Goal: Task Accomplishment & Management: Use online tool/utility

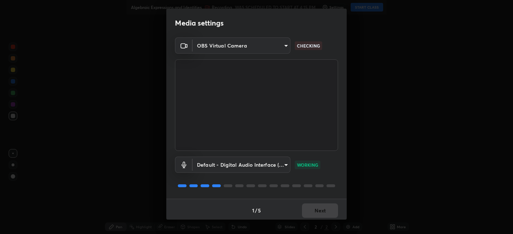
scroll to position [2, 0]
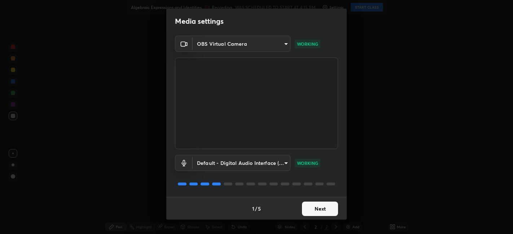
click at [313, 208] on button "Next" at bounding box center [320, 209] width 36 height 14
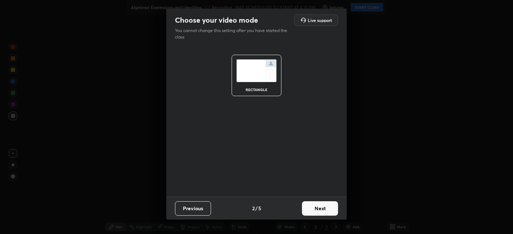
click at [314, 207] on button "Next" at bounding box center [320, 209] width 36 height 14
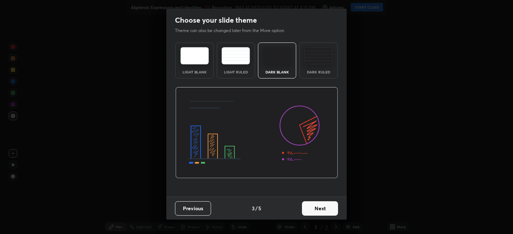
click at [320, 212] on button "Next" at bounding box center [320, 209] width 36 height 14
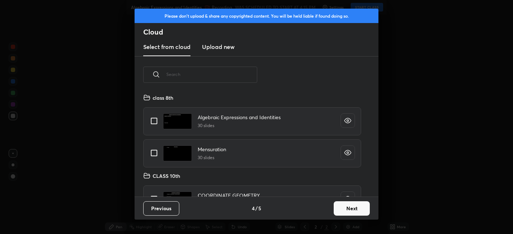
click at [155, 125] on input "grid" at bounding box center [153, 121] width 15 height 15
checkbox input "true"
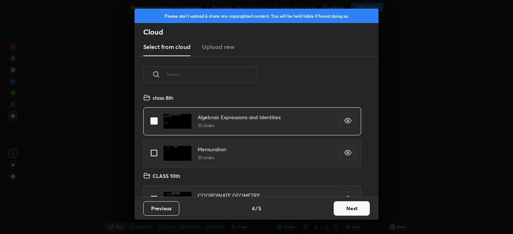
click at [350, 211] on button "Next" at bounding box center [352, 209] width 36 height 14
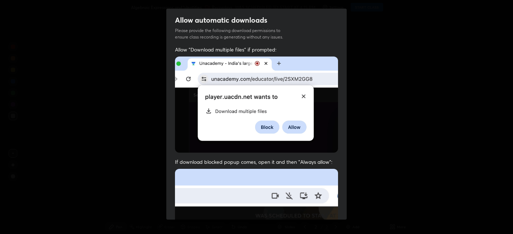
scroll to position [149, 0]
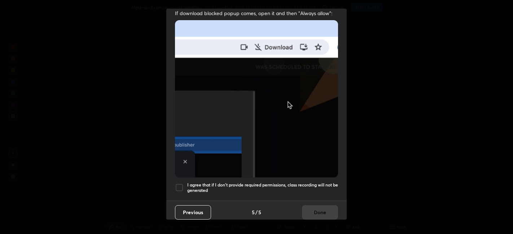
click at [181, 186] on div at bounding box center [179, 188] width 9 height 9
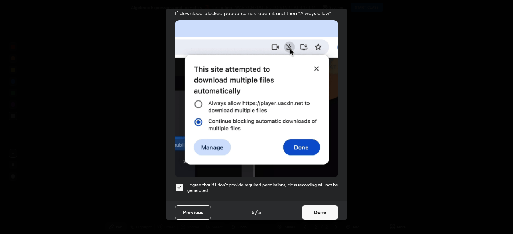
click at [317, 206] on button "Done" at bounding box center [320, 213] width 36 height 14
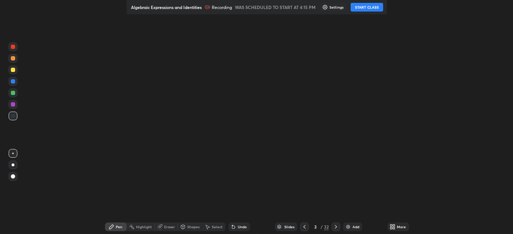
click at [393, 231] on div "More" at bounding box center [398, 227] width 22 height 9
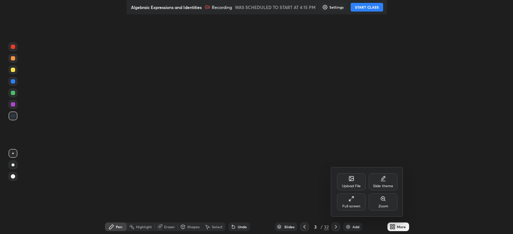
click at [357, 202] on div "Full screen" at bounding box center [351, 202] width 29 height 17
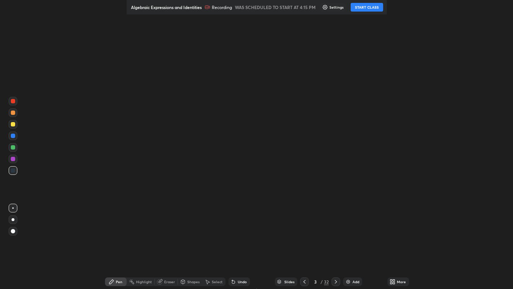
click at [303, 279] on icon at bounding box center [305, 281] width 6 height 6
click at [304, 280] on icon at bounding box center [305, 281] width 6 height 6
click at [335, 281] on icon at bounding box center [336, 282] width 2 height 4
click at [336, 281] on icon at bounding box center [336, 282] width 2 height 4
click at [335, 281] on icon at bounding box center [336, 281] width 6 height 6
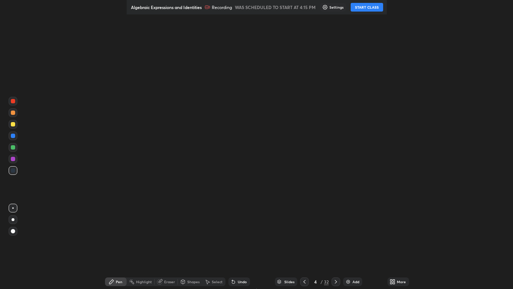
click at [334, 280] on icon at bounding box center [336, 281] width 6 height 6
click at [336, 282] on icon at bounding box center [336, 281] width 6 height 6
click at [305, 280] on icon at bounding box center [305, 281] width 6 height 6
click at [305, 281] on icon at bounding box center [305, 281] width 6 height 6
click at [335, 281] on icon at bounding box center [336, 281] width 6 height 6
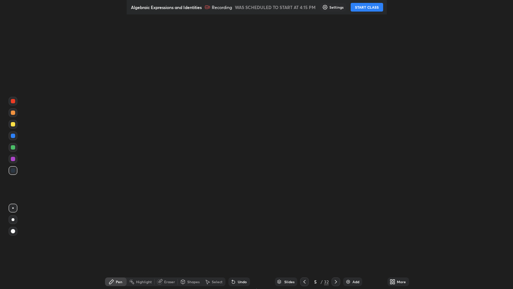
click at [307, 281] on div at bounding box center [304, 281] width 9 height 9
click at [304, 281] on icon at bounding box center [305, 281] width 6 height 6
click at [305, 281] on icon at bounding box center [305, 281] width 6 height 6
click at [304, 281] on icon at bounding box center [305, 281] width 6 height 6
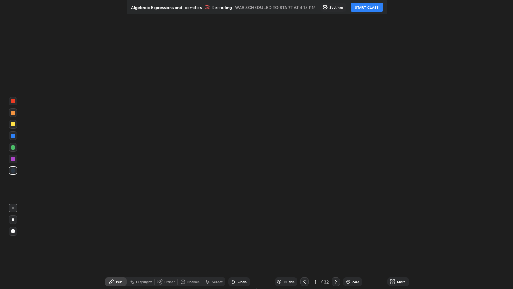
click at [335, 281] on icon at bounding box center [336, 281] width 6 height 6
click at [335, 280] on icon at bounding box center [336, 281] width 6 height 6
click at [336, 282] on icon at bounding box center [336, 282] width 2 height 4
click at [335, 280] on icon at bounding box center [336, 281] width 6 height 6
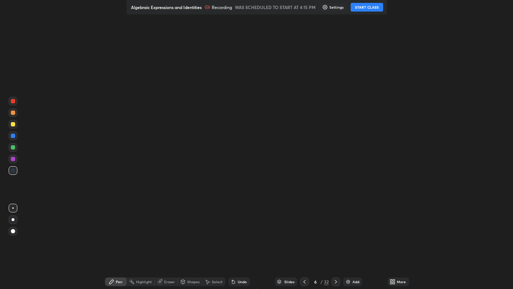
click at [304, 281] on icon at bounding box center [305, 281] width 6 height 6
click at [303, 282] on icon at bounding box center [305, 281] width 6 height 6
click at [304, 281] on icon at bounding box center [305, 281] width 6 height 6
click at [335, 281] on icon at bounding box center [336, 281] width 6 height 6
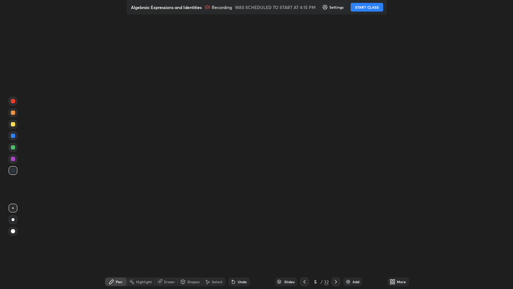
click at [335, 281] on icon at bounding box center [336, 281] width 6 height 6
click at [319, 250] on div "Setting up your live class" at bounding box center [256, 144] width 513 height 289
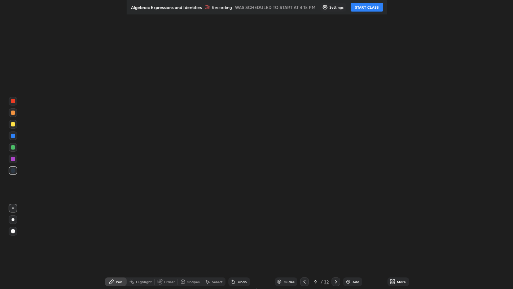
click at [393, 280] on icon at bounding box center [394, 280] width 2 height 2
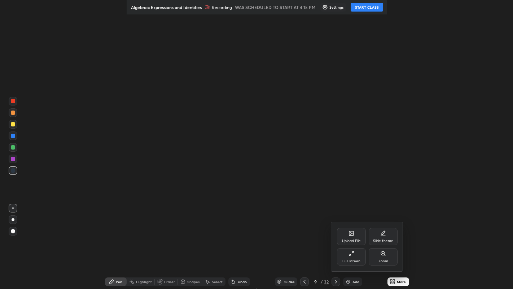
click at [355, 259] on div "Full screen" at bounding box center [351, 261] width 18 height 4
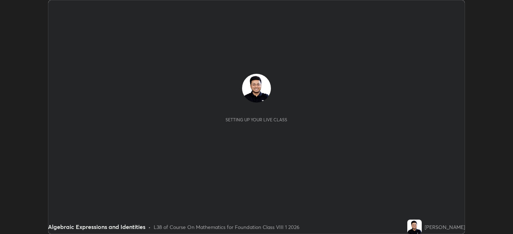
scroll to position [234, 512]
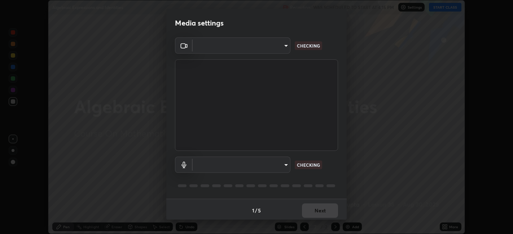
type input "e8d69c7dc0c2a56c5aabaa85415bde81fe71d5f71f3198f3fc497bb9ff74f4e0"
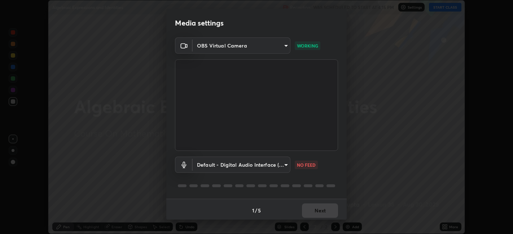
click at [285, 164] on body "Erase all Algebraic Expressions and Identities Recording WAS SCHEDULED TO START…" at bounding box center [256, 117] width 513 height 234
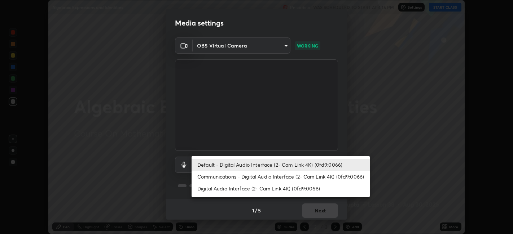
click at [247, 166] on li "Default - Digital Audio Interface (2- Cam Link 4K) (0fd9:0066)" at bounding box center [281, 165] width 178 height 12
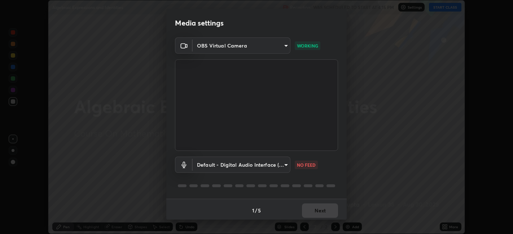
click at [285, 166] on body "Erase all Algebraic Expressions and Identities Recording WAS SCHEDULED TO START…" at bounding box center [256, 117] width 513 height 234
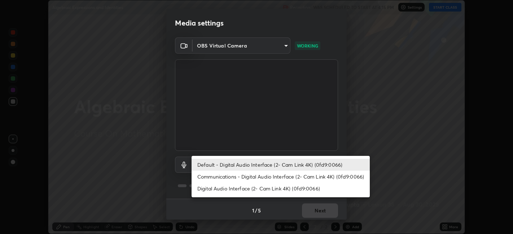
click at [271, 175] on li "Communications - Digital Audio Interface (2- Cam Link 4K) (0fd9:0066)" at bounding box center [281, 177] width 178 height 12
type input "communications"
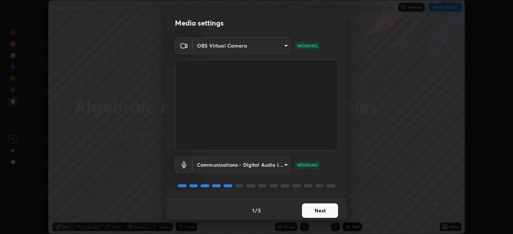
click at [319, 212] on button "Next" at bounding box center [320, 211] width 36 height 14
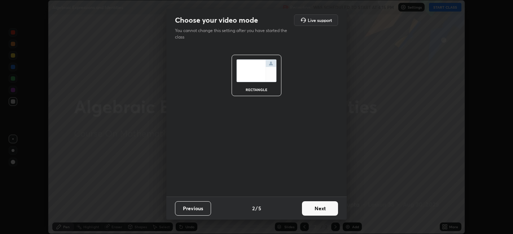
click at [320, 209] on button "Next" at bounding box center [320, 209] width 36 height 14
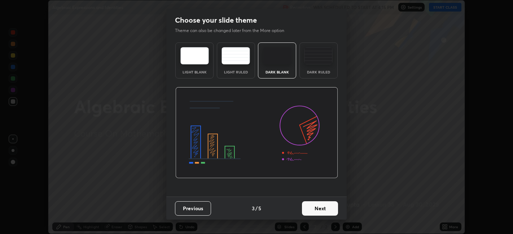
click at [321, 208] on button "Next" at bounding box center [320, 209] width 36 height 14
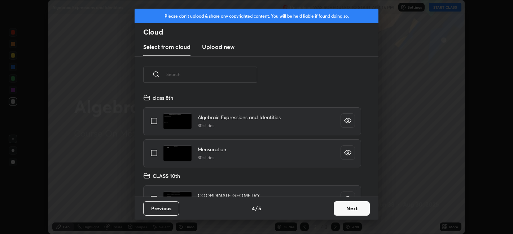
scroll to position [104, 232]
click at [155, 123] on input "grid" at bounding box center [153, 121] width 15 height 15
checkbox input "true"
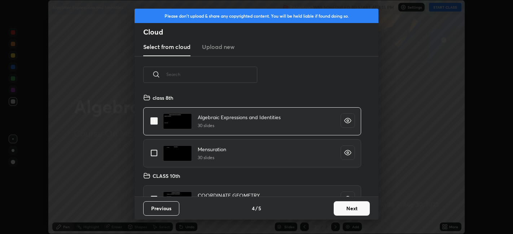
click at [354, 210] on button "Next" at bounding box center [352, 209] width 36 height 14
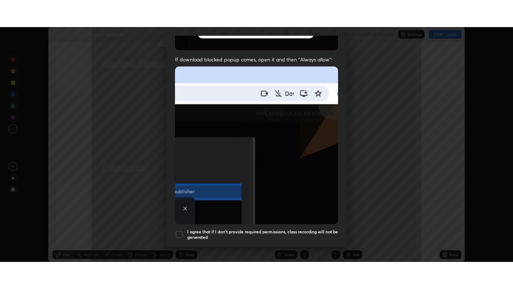
scroll to position [149, 0]
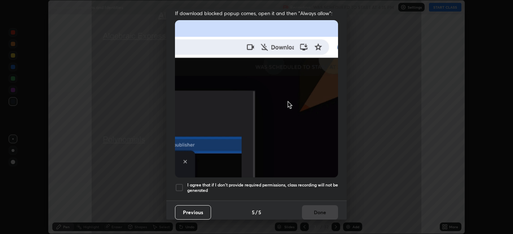
click at [182, 184] on div at bounding box center [179, 188] width 9 height 9
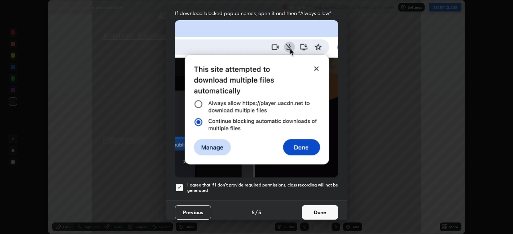
click at [314, 206] on button "Done" at bounding box center [320, 213] width 36 height 14
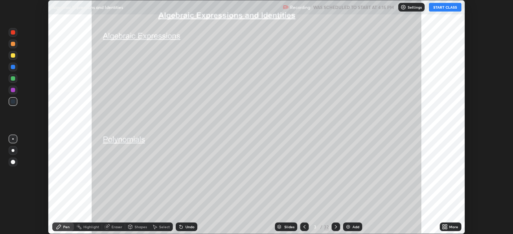
click at [445, 5] on button "START CLASS" at bounding box center [445, 7] width 32 height 9
click at [454, 230] on div "More" at bounding box center [451, 227] width 22 height 9
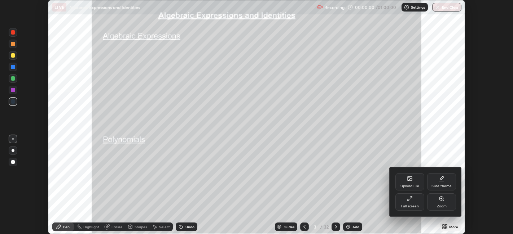
click at [408, 202] on div "Full screen" at bounding box center [409, 202] width 29 height 17
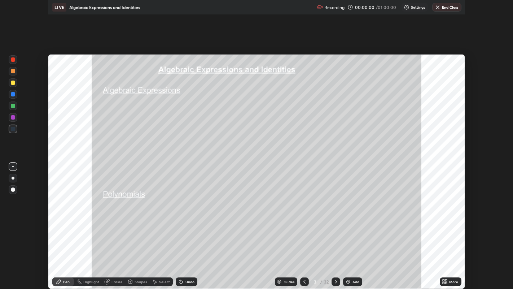
scroll to position [289, 513]
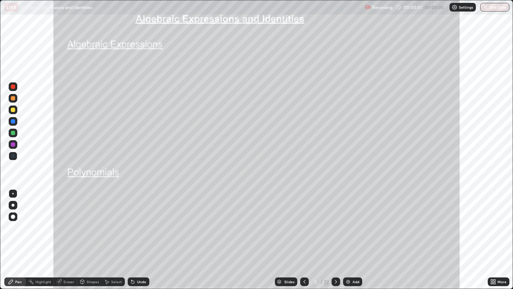
click at [287, 234] on div "Slides" at bounding box center [289, 282] width 10 height 4
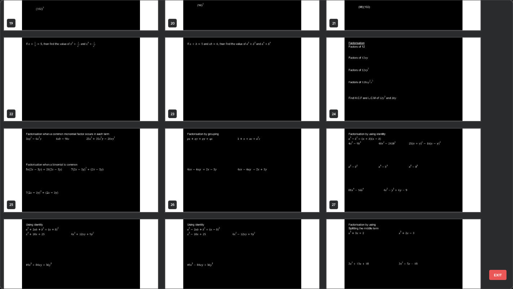
scroll to position [625, 0]
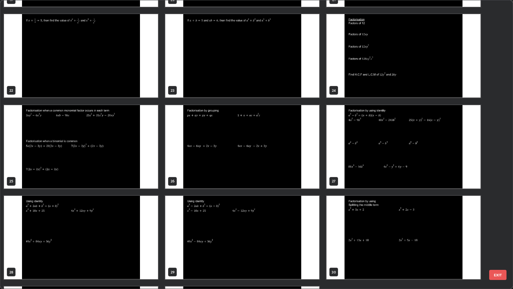
click at [361, 176] on img "grid" at bounding box center [403, 146] width 154 height 83
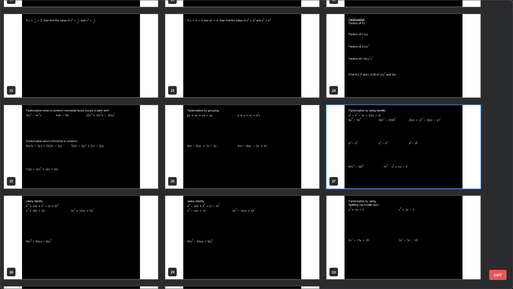
click at [363, 174] on img "grid" at bounding box center [403, 146] width 154 height 83
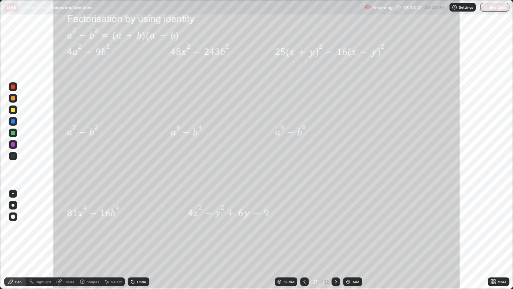
click at [141, 234] on div "Undo" at bounding box center [141, 282] width 9 height 4
click at [14, 109] on div at bounding box center [13, 109] width 4 height 4
click at [335, 234] on icon at bounding box center [336, 281] width 6 height 6
click at [304, 234] on icon at bounding box center [305, 281] width 6 height 6
click at [335, 234] on icon at bounding box center [336, 281] width 6 height 6
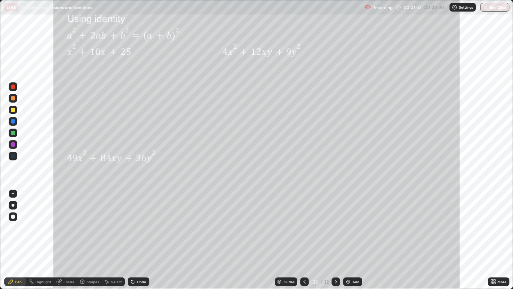
click at [13, 110] on div at bounding box center [13, 109] width 4 height 4
click at [14, 206] on div at bounding box center [13, 205] width 9 height 9
click at [138, 234] on div "Undo" at bounding box center [139, 281] width 22 height 9
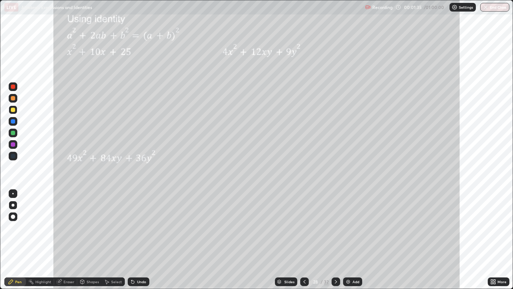
click at [137, 234] on div "Undo" at bounding box center [141, 282] width 9 height 4
click at [140, 234] on div "Undo" at bounding box center [141, 282] width 9 height 4
click at [14, 121] on div at bounding box center [13, 121] width 4 height 4
click at [13, 132] on div at bounding box center [13, 133] width 4 height 4
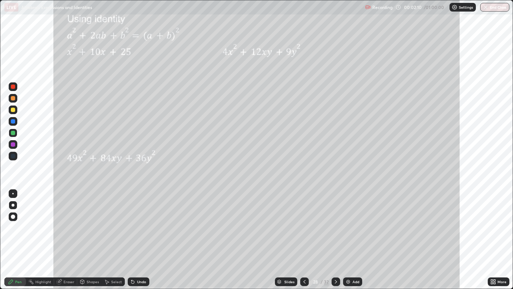
click at [137, 234] on div "Undo" at bounding box center [139, 281] width 22 height 9
click at [13, 98] on div at bounding box center [13, 98] width 4 height 4
click at [47, 234] on div "Highlight" at bounding box center [43, 282] width 16 height 4
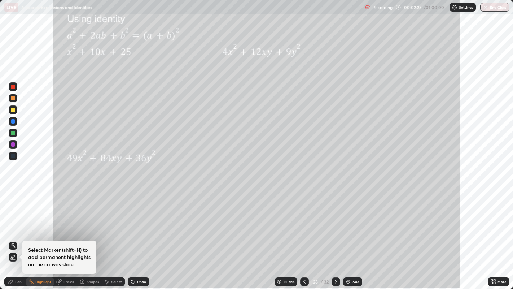
click at [19, 234] on div "Pen" at bounding box center [18, 282] width 6 height 4
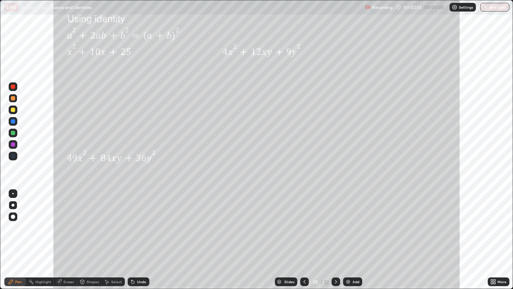
click at [13, 109] on div at bounding box center [13, 109] width 4 height 4
click at [90, 234] on div "Shapes" at bounding box center [89, 281] width 25 height 9
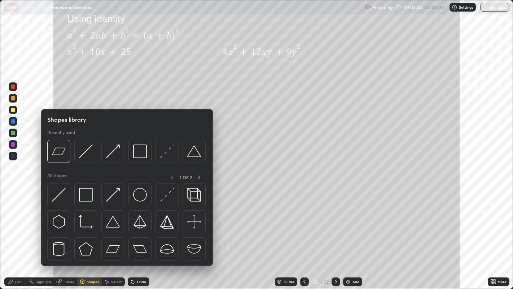
click at [29, 234] on circle at bounding box center [29, 281] width 1 height 1
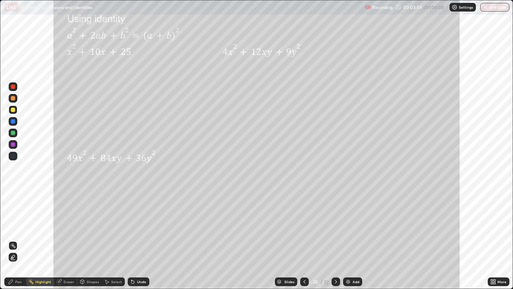
click at [18, 234] on div "Pen" at bounding box center [18, 282] width 6 height 4
click at [93, 234] on div "Shapes" at bounding box center [93, 282] width 12 height 4
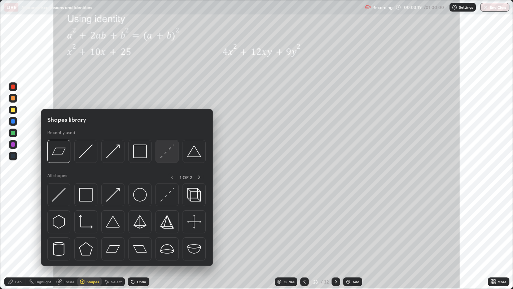
click at [167, 152] on img at bounding box center [167, 151] width 14 height 14
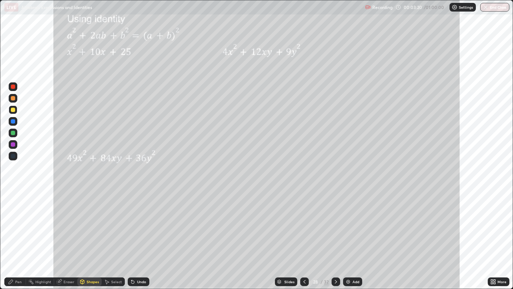
click at [13, 86] on div at bounding box center [13, 86] width 4 height 4
click at [17, 234] on div "Pen" at bounding box center [18, 282] width 6 height 4
click at [14, 132] on div at bounding box center [13, 133] width 4 height 4
click at [13, 98] on div at bounding box center [13, 98] width 4 height 4
click at [13, 141] on div at bounding box center [13, 144] width 9 height 9
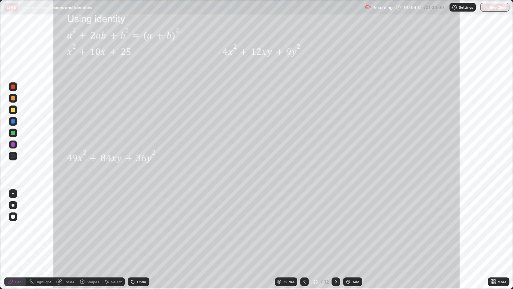
click at [14, 133] on div at bounding box center [13, 133] width 4 height 4
click at [14, 122] on div at bounding box center [13, 121] width 4 height 4
click at [335, 234] on icon at bounding box center [336, 282] width 2 height 4
click at [14, 99] on div at bounding box center [13, 98] width 4 height 4
click at [141, 234] on div "Undo" at bounding box center [141, 282] width 9 height 4
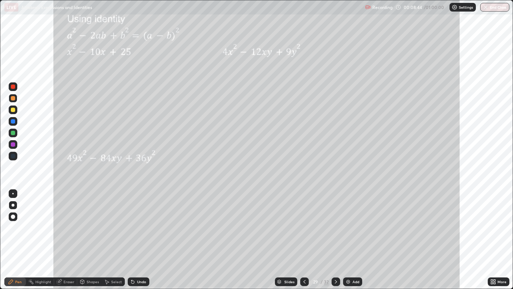
click at [137, 234] on div "Undo" at bounding box center [141, 282] width 9 height 4
click at [12, 109] on div at bounding box center [13, 109] width 4 height 4
click at [135, 234] on div "Undo" at bounding box center [139, 281] width 22 height 9
click at [304, 234] on icon at bounding box center [304, 282] width 2 height 4
click at [304, 234] on icon at bounding box center [305, 281] width 6 height 6
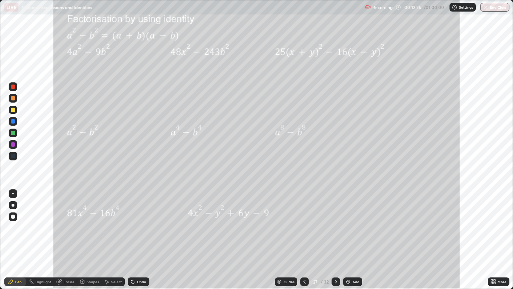
click at [12, 86] on div at bounding box center [13, 86] width 4 height 4
click at [55, 234] on div "Eraser" at bounding box center [65, 281] width 23 height 9
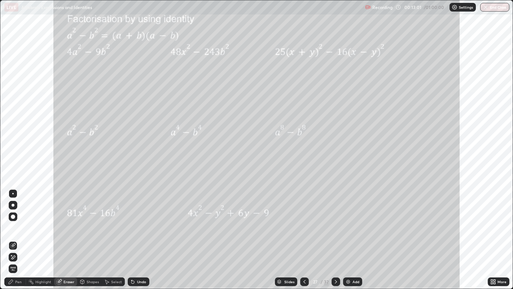
click at [44, 234] on div "Highlight" at bounding box center [43, 282] width 16 height 4
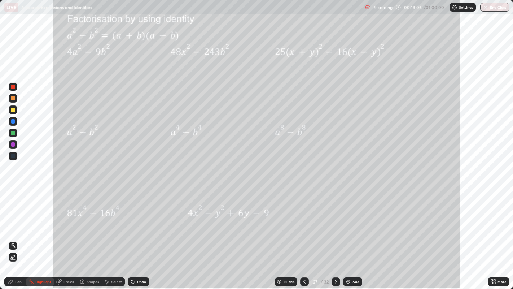
click at [15, 234] on div "Pen" at bounding box center [15, 281] width 22 height 9
click at [12, 111] on div at bounding box center [13, 109] width 4 height 4
click at [11, 109] on div at bounding box center [13, 109] width 4 height 4
click at [42, 234] on div "Highlight" at bounding box center [43, 282] width 16 height 4
click at [335, 234] on icon at bounding box center [336, 281] width 6 height 6
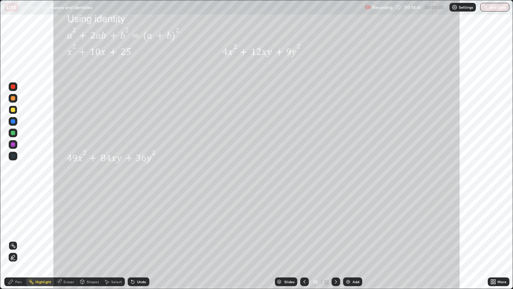
click at [305, 234] on icon at bounding box center [305, 281] width 6 height 6
click at [14, 234] on div "Pen" at bounding box center [15, 281] width 22 height 9
click at [137, 234] on div "Undo" at bounding box center [141, 282] width 9 height 4
click at [334, 234] on icon at bounding box center [336, 281] width 6 height 6
click at [43, 234] on div "Highlight" at bounding box center [40, 281] width 28 height 9
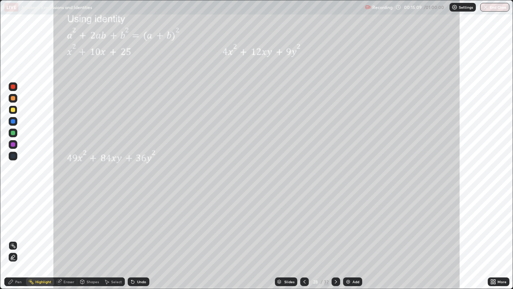
click at [335, 234] on icon at bounding box center [336, 281] width 6 height 6
click at [304, 234] on icon at bounding box center [304, 282] width 2 height 4
click at [304, 234] on icon at bounding box center [305, 281] width 6 height 6
click at [23, 234] on div "Pen" at bounding box center [15, 281] width 22 height 9
click at [13, 142] on div at bounding box center [13, 144] width 4 height 4
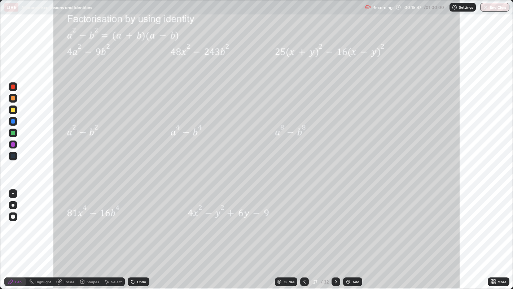
click at [13, 99] on div at bounding box center [13, 98] width 4 height 4
click at [13, 123] on div at bounding box center [13, 121] width 4 height 4
click at [12, 108] on div at bounding box center [13, 109] width 4 height 4
click at [45, 234] on div "Highlight" at bounding box center [43, 282] width 16 height 4
click at [41, 234] on div "Highlight" at bounding box center [43, 282] width 16 height 4
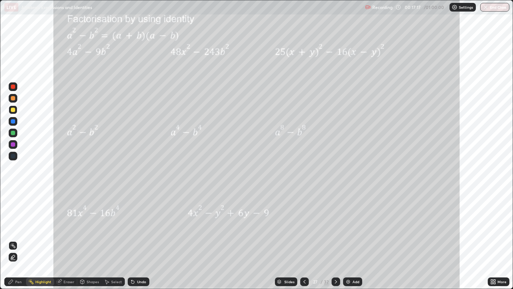
click at [13, 85] on div at bounding box center [13, 86] width 4 height 4
click at [12, 87] on div at bounding box center [13, 86] width 4 height 4
click at [16, 234] on div "Pen" at bounding box center [18, 282] width 6 height 4
click at [40, 234] on div "Highlight" at bounding box center [43, 282] width 16 height 4
click at [17, 234] on div "Pen" at bounding box center [18, 282] width 6 height 4
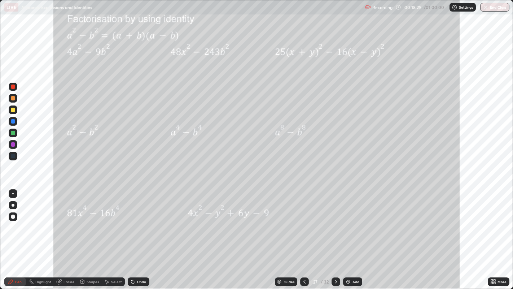
click at [13, 98] on div at bounding box center [13, 98] width 4 height 4
click at [12, 97] on div at bounding box center [13, 98] width 4 height 4
click at [19, 234] on div "Pen" at bounding box center [18, 282] width 6 height 4
click at [47, 234] on div "Highlight" at bounding box center [43, 282] width 16 height 4
click at [20, 234] on div "Pen" at bounding box center [18, 282] width 6 height 4
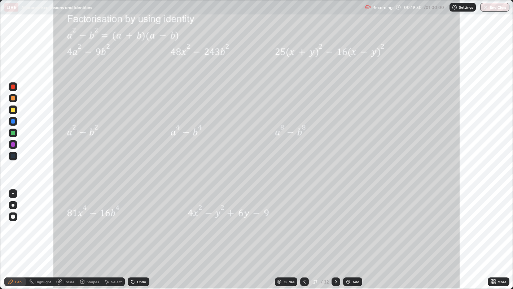
click at [336, 234] on icon at bounding box center [336, 281] width 6 height 6
click at [335, 234] on icon at bounding box center [336, 281] width 6 height 6
click at [303, 234] on icon at bounding box center [305, 281] width 6 height 6
click at [336, 234] on div at bounding box center [335, 281] width 9 height 9
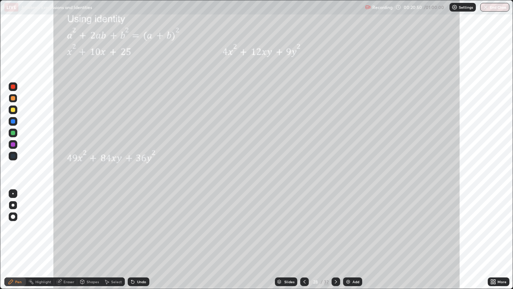
click at [335, 234] on icon at bounding box center [336, 281] width 6 height 6
click at [140, 234] on div "Undo" at bounding box center [141, 282] width 9 height 4
click at [143, 234] on div "Undo" at bounding box center [141, 282] width 9 height 4
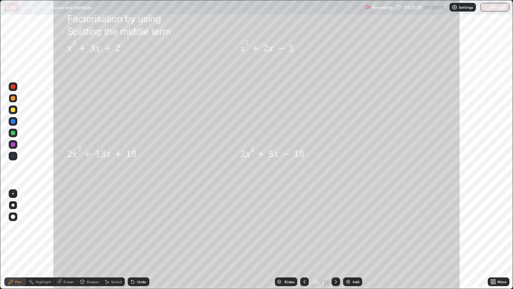
click at [44, 234] on div "Highlight" at bounding box center [43, 282] width 16 height 4
click at [13, 234] on icon at bounding box center [11, 281] width 6 height 6
click at [142, 234] on div "Undo" at bounding box center [141, 282] width 9 height 4
click at [13, 109] on div at bounding box center [13, 109] width 4 height 4
click at [13, 99] on div at bounding box center [13, 98] width 4 height 4
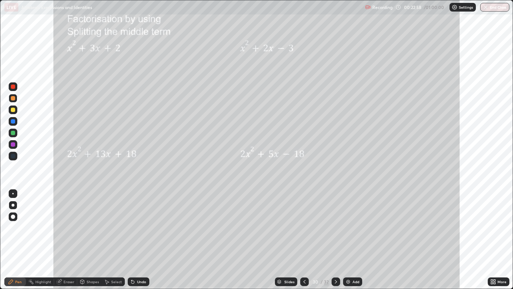
click at [134, 234] on icon at bounding box center [133, 281] width 6 height 6
click at [41, 234] on div "Highlight" at bounding box center [43, 282] width 16 height 4
click at [12, 121] on div at bounding box center [13, 121] width 4 height 4
click at [46, 234] on div "Highlight" at bounding box center [43, 282] width 16 height 4
click at [17, 234] on div "Pen" at bounding box center [15, 281] width 22 height 9
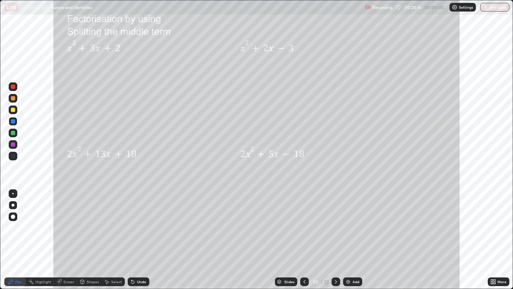
click at [13, 98] on div at bounding box center [13, 98] width 4 height 4
click at [12, 99] on div at bounding box center [13, 98] width 4 height 4
click at [12, 133] on div at bounding box center [13, 133] width 4 height 4
click at [13, 133] on div at bounding box center [13, 133] width 4 height 4
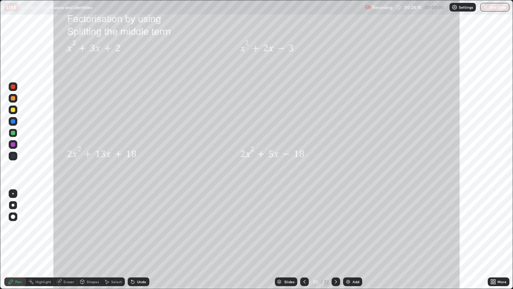
click at [12, 133] on div at bounding box center [13, 133] width 4 height 4
click at [12, 97] on div at bounding box center [13, 98] width 4 height 4
click at [41, 234] on div "Highlight" at bounding box center [43, 282] width 16 height 4
click at [13, 99] on div at bounding box center [13, 98] width 4 height 4
click at [12, 110] on div at bounding box center [13, 109] width 4 height 4
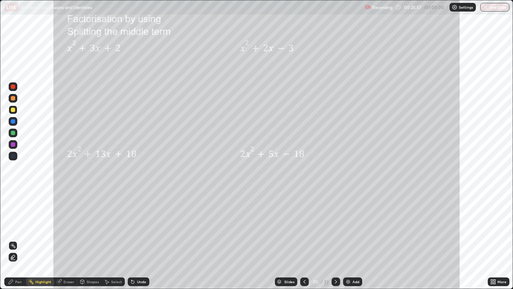
click at [21, 234] on div "Pen" at bounding box center [18, 282] width 6 height 4
click at [13, 122] on div at bounding box center [13, 121] width 4 height 4
click at [11, 133] on div at bounding box center [13, 133] width 4 height 4
click at [13, 99] on div at bounding box center [13, 98] width 4 height 4
click at [140, 234] on div "Undo" at bounding box center [141, 282] width 9 height 4
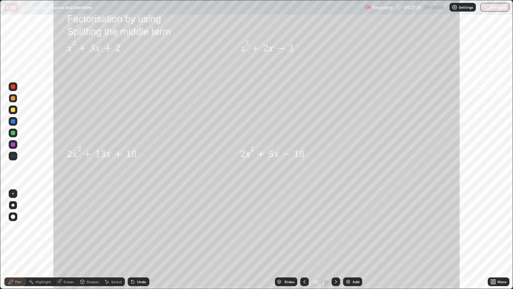
click at [12, 133] on div at bounding box center [13, 133] width 4 height 4
click at [12, 121] on div at bounding box center [13, 121] width 4 height 4
click at [141, 234] on div "Undo" at bounding box center [141, 282] width 9 height 4
click at [13, 87] on div at bounding box center [13, 86] width 4 height 4
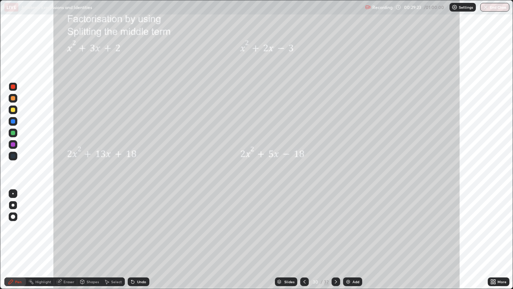
click at [43, 234] on div "Highlight" at bounding box center [43, 282] width 16 height 4
click at [12, 234] on icon at bounding box center [11, 281] width 6 height 6
click at [13, 146] on div at bounding box center [13, 144] width 9 height 9
click at [44, 234] on div "Highlight" at bounding box center [43, 282] width 16 height 4
click at [16, 234] on div "Pen" at bounding box center [18, 282] width 6 height 4
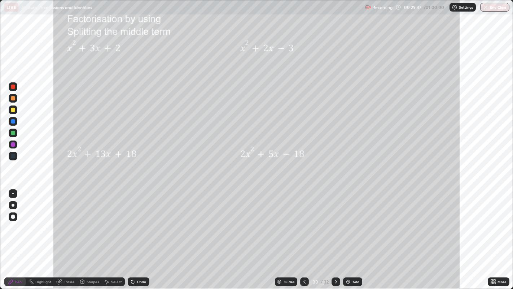
click at [12, 132] on div at bounding box center [13, 133] width 4 height 4
click at [13, 108] on div at bounding box center [13, 109] width 4 height 4
click at [138, 234] on div "Undo" at bounding box center [139, 281] width 22 height 9
click at [264, 104] on icon at bounding box center [263, 104] width 1 height 1
click at [43, 234] on div "Highlight" at bounding box center [43, 282] width 16 height 4
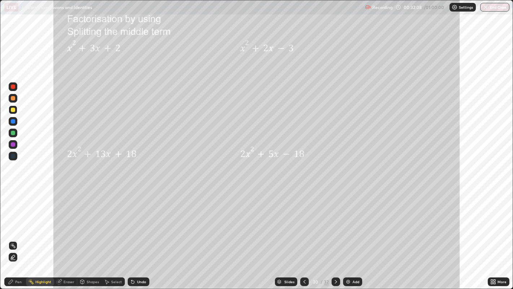
click at [15, 234] on div "Pen" at bounding box center [15, 281] width 22 height 9
click at [141, 234] on div "Undo" at bounding box center [141, 282] width 9 height 4
click at [144, 234] on div "Undo" at bounding box center [141, 282] width 9 height 4
click at [141, 234] on div "Undo" at bounding box center [141, 282] width 9 height 4
click at [41, 234] on div "Highlight" at bounding box center [43, 282] width 16 height 4
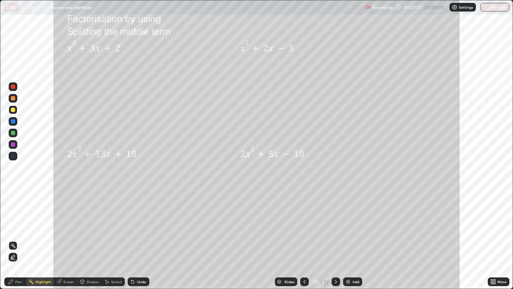
click at [38, 234] on div "Highlight" at bounding box center [43, 282] width 16 height 4
click at [9, 84] on div at bounding box center [13, 86] width 9 height 9
click at [20, 234] on div "Pen" at bounding box center [18, 282] width 6 height 4
click at [18, 234] on div "Pen" at bounding box center [15, 281] width 22 height 9
click at [140, 234] on div "Undo" at bounding box center [141, 282] width 9 height 4
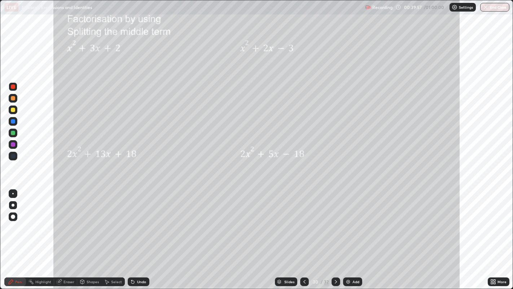
click at [140, 234] on div "Undo" at bounding box center [141, 282] width 9 height 4
click at [137, 234] on div "Undo" at bounding box center [139, 281] width 22 height 9
click at [12, 122] on div at bounding box center [13, 121] width 4 height 4
click at [39, 234] on div "Highlight" at bounding box center [43, 282] width 16 height 4
click at [11, 234] on icon at bounding box center [11, 281] width 4 height 4
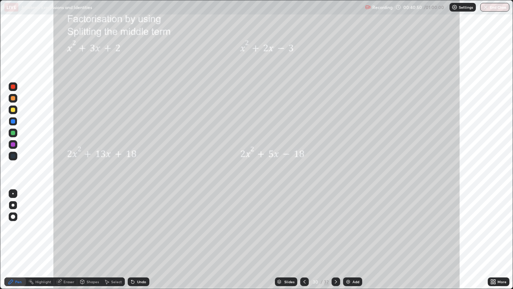
click at [141, 234] on div "Undo" at bounding box center [141, 282] width 9 height 4
click at [142, 234] on div "Undo" at bounding box center [141, 282] width 9 height 4
click at [42, 234] on div "Highlight" at bounding box center [43, 282] width 16 height 4
click at [18, 234] on div "Pen" at bounding box center [18, 282] width 6 height 4
click at [13, 144] on div at bounding box center [13, 144] width 4 height 4
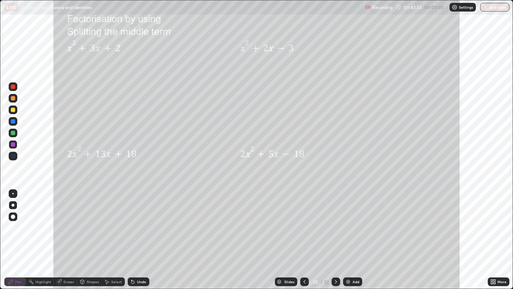
click at [41, 234] on div "Highlight" at bounding box center [43, 282] width 16 height 4
click at [335, 234] on icon at bounding box center [336, 281] width 6 height 6
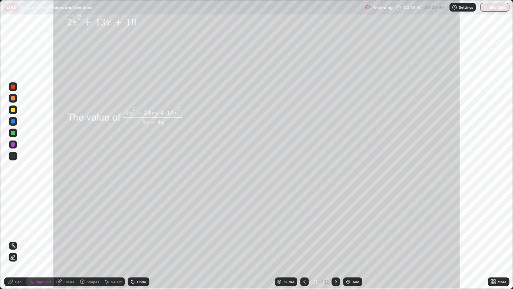
click at [14, 109] on div at bounding box center [13, 109] width 4 height 4
click at [18, 234] on div "Pen" at bounding box center [18, 282] width 6 height 4
click at [304, 234] on icon at bounding box center [305, 281] width 6 height 6
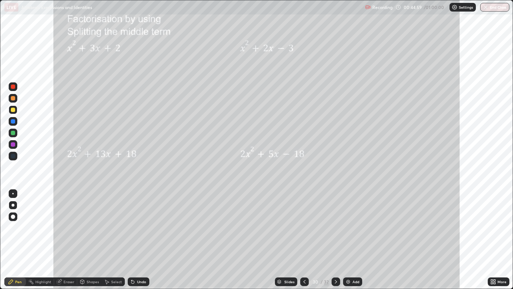
click at [336, 234] on icon at bounding box center [336, 282] width 2 height 4
click at [94, 234] on div "Shapes" at bounding box center [93, 282] width 12 height 4
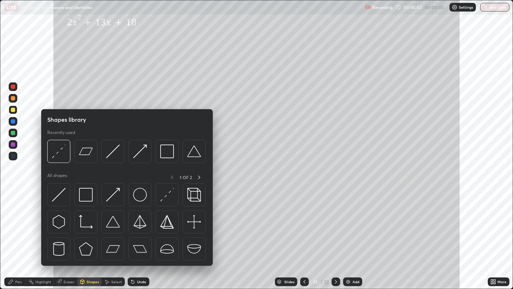
click at [118, 234] on div "Select" at bounding box center [116, 282] width 11 height 4
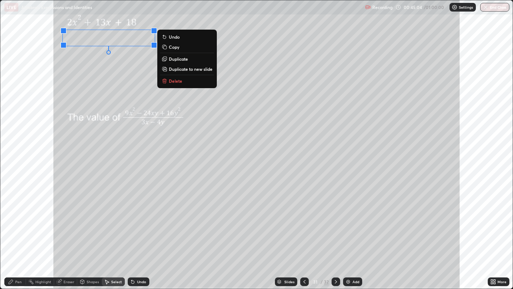
click at [174, 81] on p "Delete" at bounding box center [175, 81] width 13 height 6
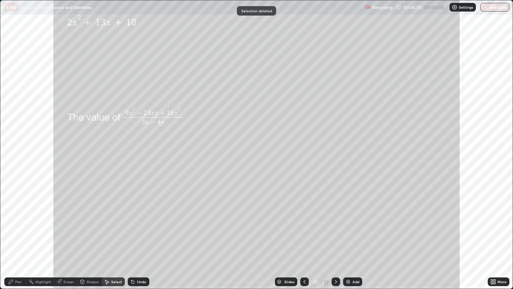
click at [14, 234] on div "Pen" at bounding box center [15, 281] width 22 height 9
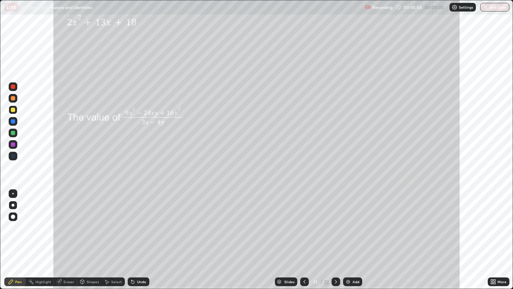
click at [14, 99] on div at bounding box center [13, 98] width 4 height 4
click at [44, 234] on div "Highlight" at bounding box center [43, 282] width 16 height 4
click at [21, 234] on div "Pen" at bounding box center [18, 282] width 6 height 4
click at [138, 234] on div "Undo" at bounding box center [141, 282] width 9 height 4
click at [13, 110] on div at bounding box center [13, 109] width 4 height 4
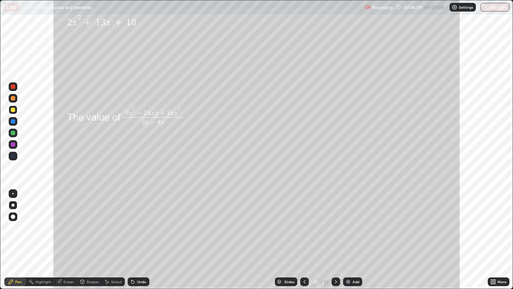
click at [71, 234] on div "Eraser" at bounding box center [68, 282] width 11 height 4
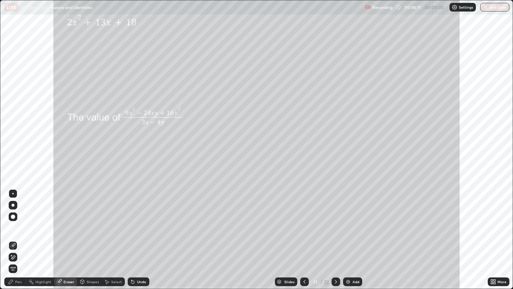
click at [15, 234] on div "Pen" at bounding box center [18, 282] width 6 height 4
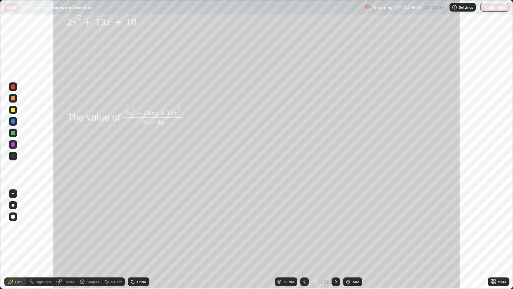
click at [40, 234] on div "Highlight" at bounding box center [43, 282] width 16 height 4
click at [18, 234] on div "Pen" at bounding box center [15, 281] width 22 height 9
click at [335, 234] on icon at bounding box center [336, 282] width 2 height 4
click at [303, 234] on icon at bounding box center [305, 281] width 6 height 6
click at [14, 120] on div at bounding box center [13, 121] width 4 height 4
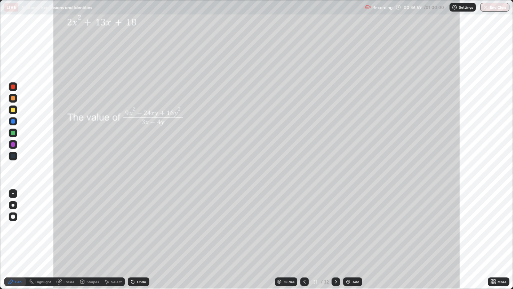
click at [335, 234] on icon at bounding box center [336, 281] width 6 height 6
click at [140, 234] on div "Undo" at bounding box center [141, 282] width 9 height 4
click at [13, 98] on div at bounding box center [13, 98] width 4 height 4
click at [12, 131] on div at bounding box center [13, 133] width 4 height 4
click at [43, 234] on div "Highlight" at bounding box center [43, 282] width 16 height 4
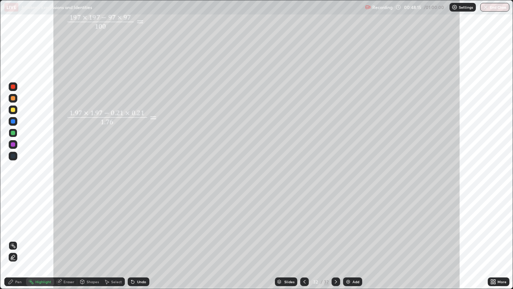
click at [18, 234] on div "Pen" at bounding box center [18, 282] width 6 height 4
click at [13, 109] on div at bounding box center [13, 109] width 4 height 4
click at [13, 119] on div at bounding box center [13, 121] width 4 height 4
click at [14, 144] on div at bounding box center [13, 144] width 4 height 4
click at [303, 234] on icon at bounding box center [304, 282] width 2 height 4
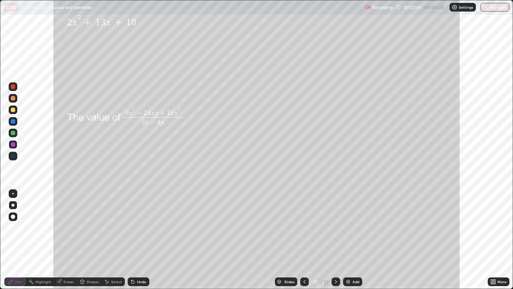
click at [304, 234] on icon at bounding box center [305, 281] width 6 height 6
click at [491, 7] on button "End Class" at bounding box center [494, 7] width 29 height 9
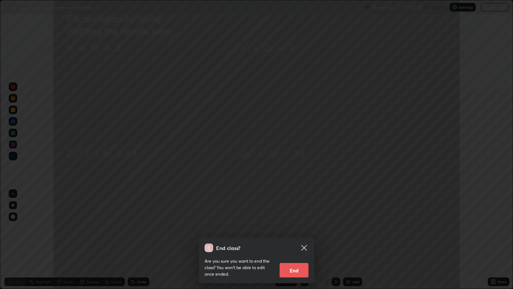
click at [291, 234] on button "End" at bounding box center [294, 270] width 29 height 14
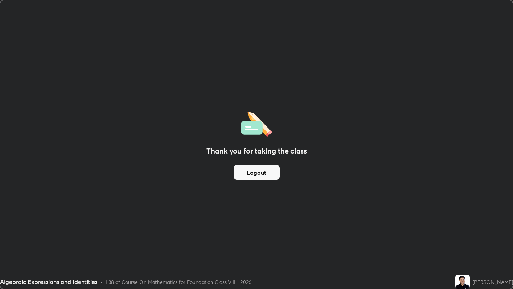
click at [263, 171] on button "Logout" at bounding box center [257, 172] width 46 height 14
